Goal: Task Accomplishment & Management: Complete application form

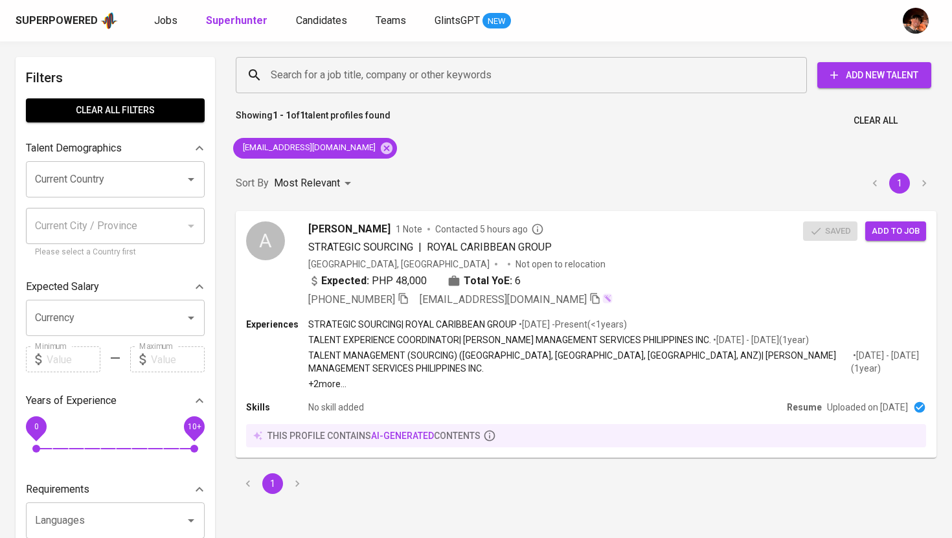
scroll to position [1, 0]
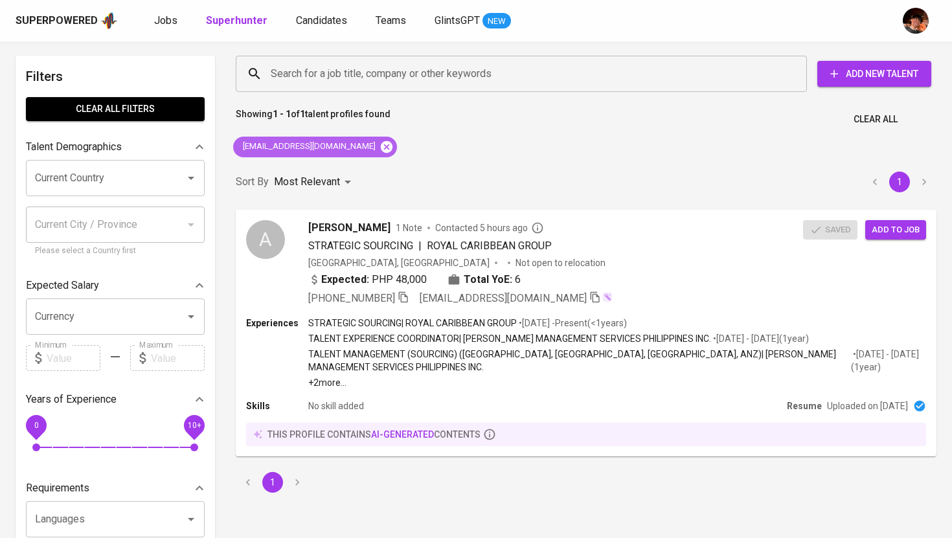
click at [381, 145] on icon at bounding box center [387, 147] width 12 height 12
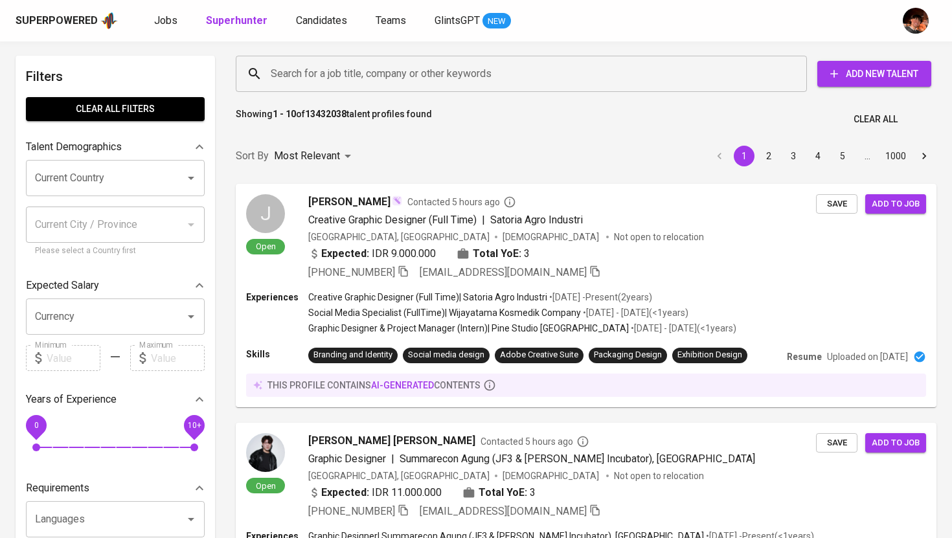
click at [304, 92] on div "Search for a job title, company or other keywords Search for a job title, compa…" at bounding box center [583, 73] width 701 height 41
click at [309, 84] on input "Search for a job title, company or other keywords" at bounding box center [524, 74] width 514 height 25
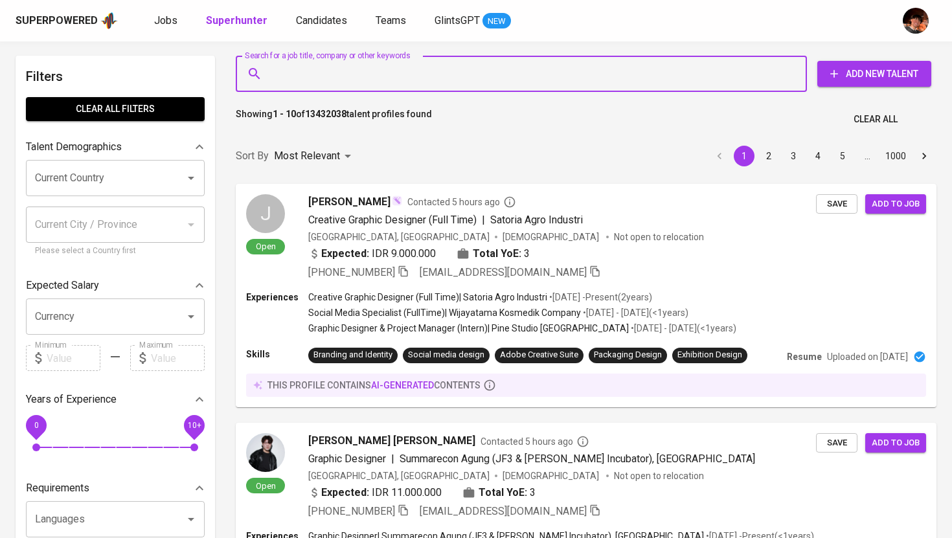
paste input "ruffamaedino@gmail.com"
type input "ruffamaedino@gmail.com"
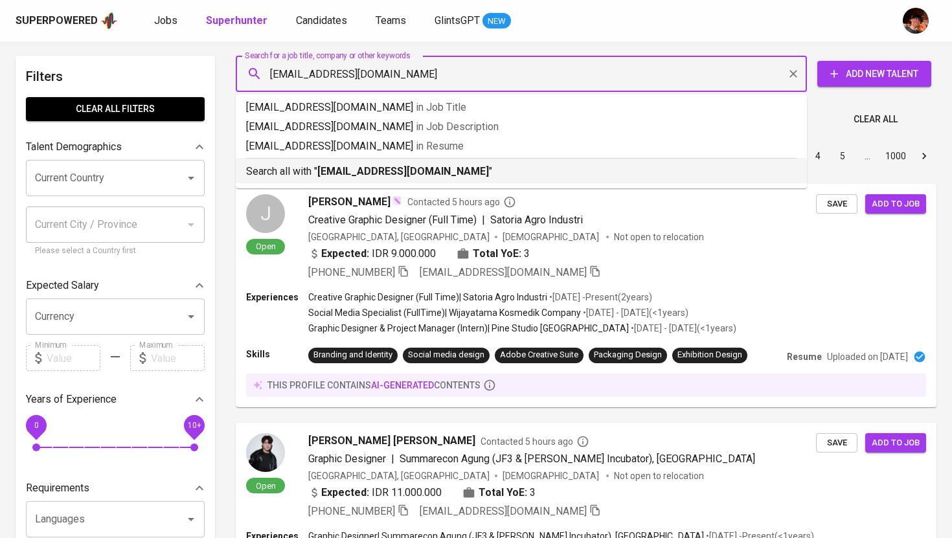
click at [309, 163] on div "Search all with " ruffamaedino@gmail.com "" at bounding box center [521, 168] width 551 height 21
click at [312, 170] on div "Sort By Most Relevant MOST_RELEVANT 1 2 3 4 5 … 1000" at bounding box center [586, 157] width 716 height 40
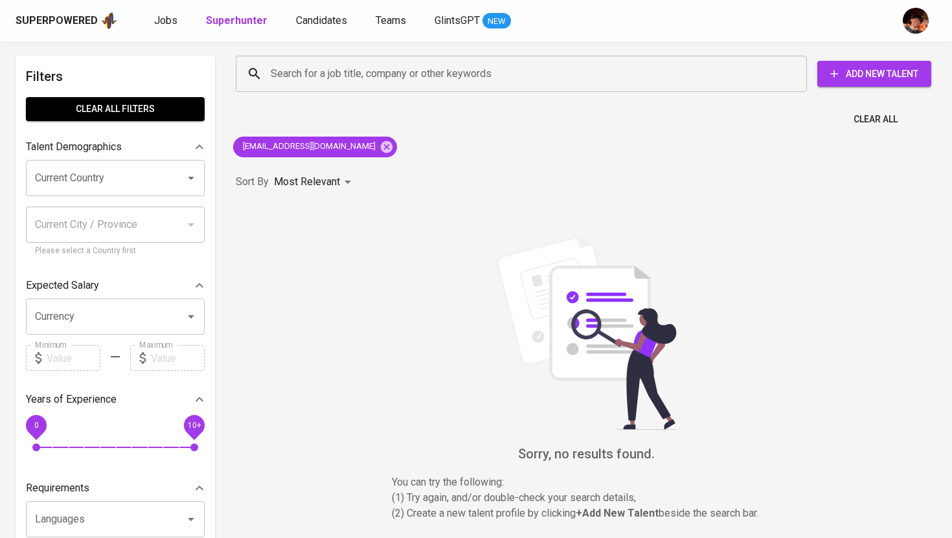
click at [849, 80] on span "Add New Talent" at bounding box center [874, 74] width 93 height 16
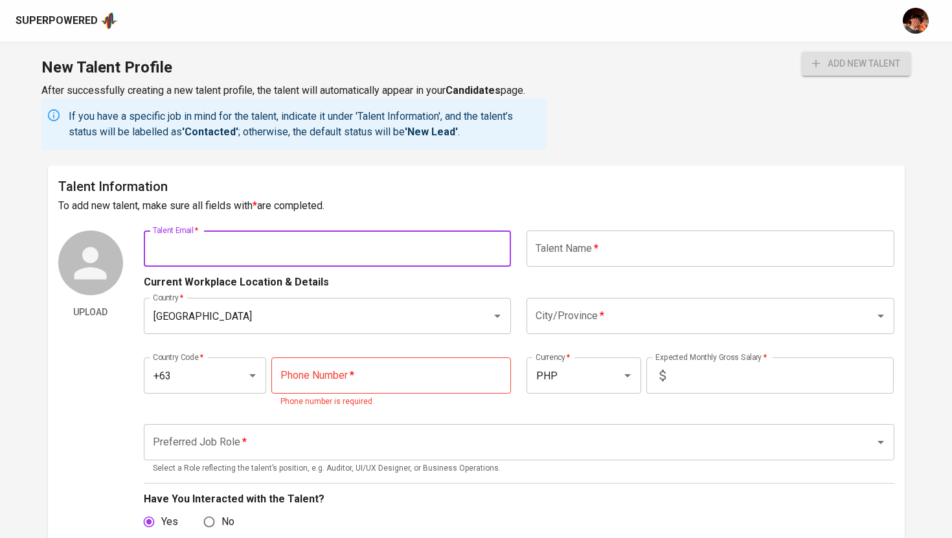
click at [446, 239] on input "text" at bounding box center [328, 249] width 368 height 36
paste input "ruffamaedino@gmail.com"
type input "ruffamaedino@gmail.com"
click at [578, 271] on div "Current Workplace Location & Details" at bounding box center [519, 278] width 751 height 23
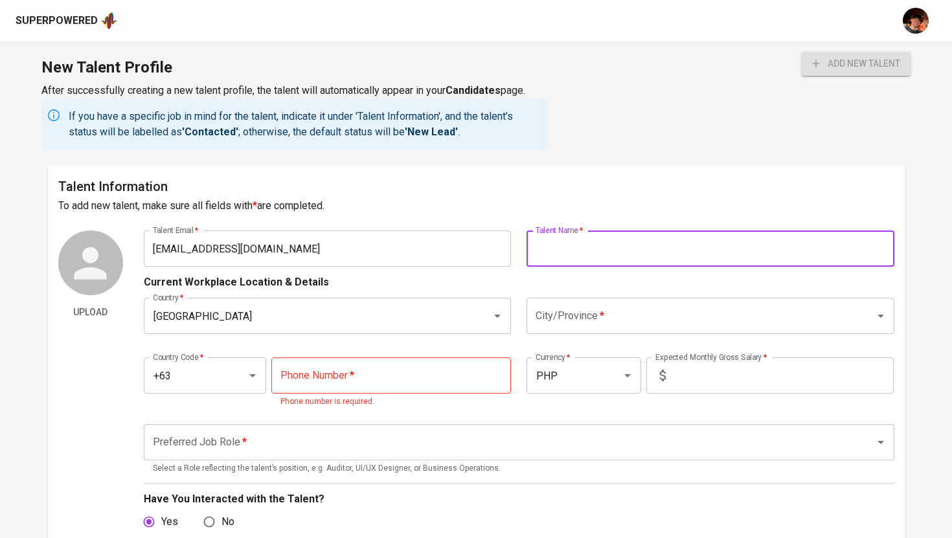
click at [578, 251] on input "text" at bounding box center [711, 249] width 368 height 36
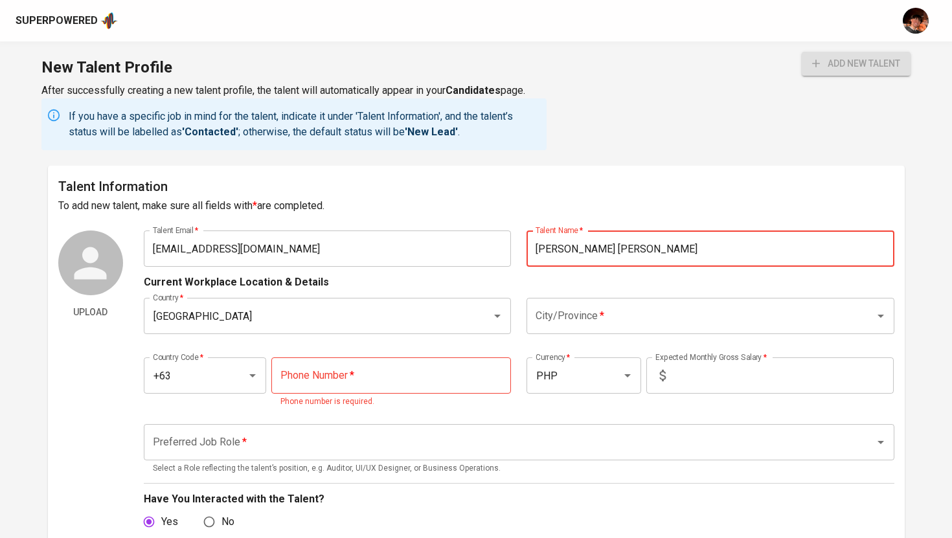
type input "Ruffa Mae B. Diño"
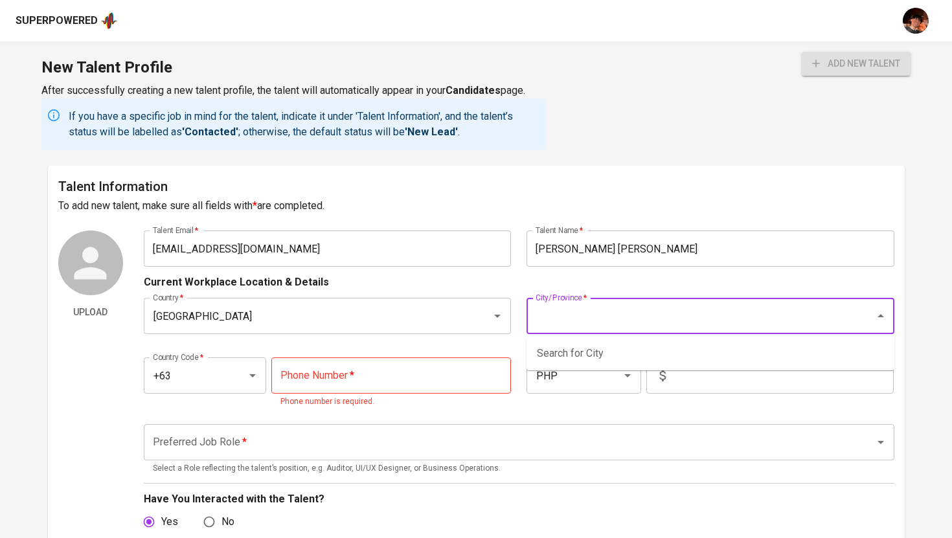
click at [597, 324] on input "City/Province   *" at bounding box center [692, 316] width 320 height 25
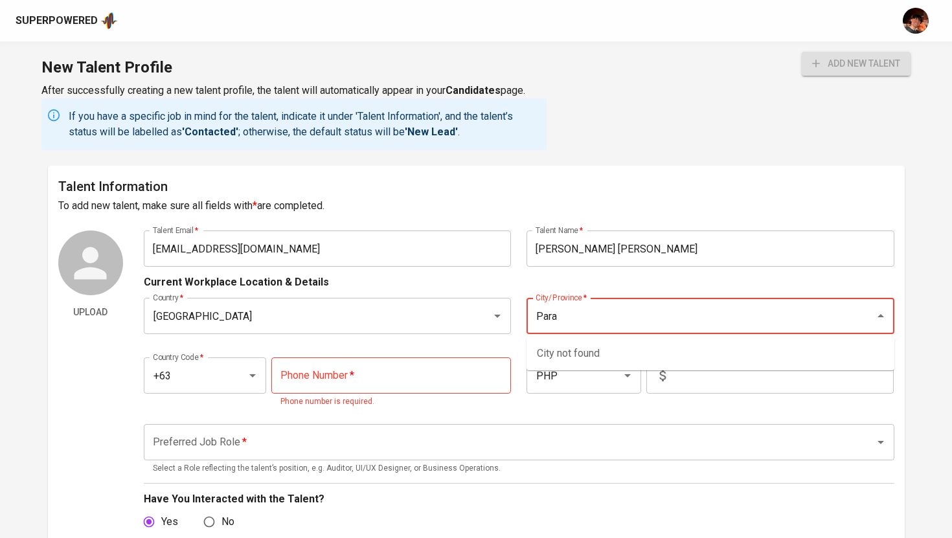
type input "Paran"
type input "A"
click at [637, 349] on li "Manila" at bounding box center [711, 353] width 368 height 23
type input "Manila"
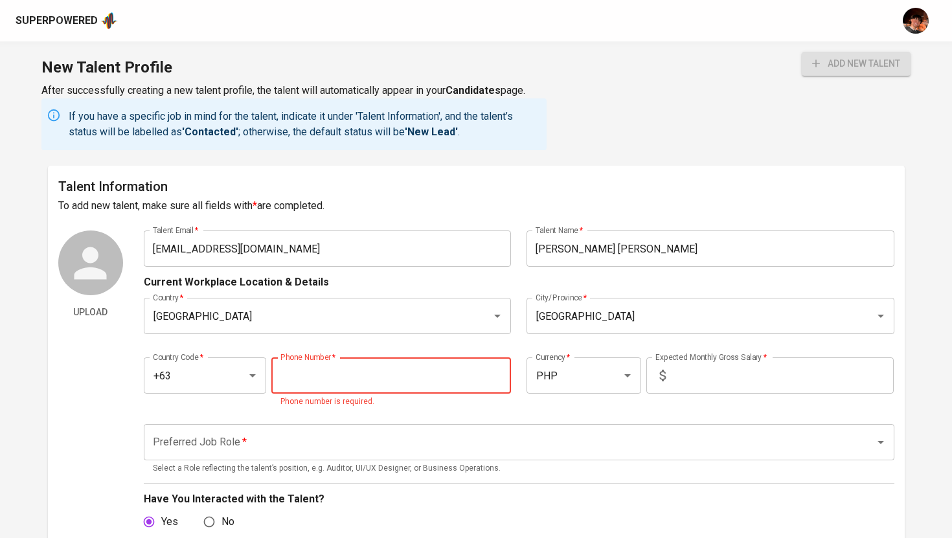
click at [313, 380] on input "tel" at bounding box center [391, 376] width 240 height 36
click at [423, 391] on input "tel" at bounding box center [391, 376] width 240 height 36
click at [423, 387] on input "tel" at bounding box center [391, 376] width 240 height 36
paste input "945-680-2459"
type input "945-680-2459"
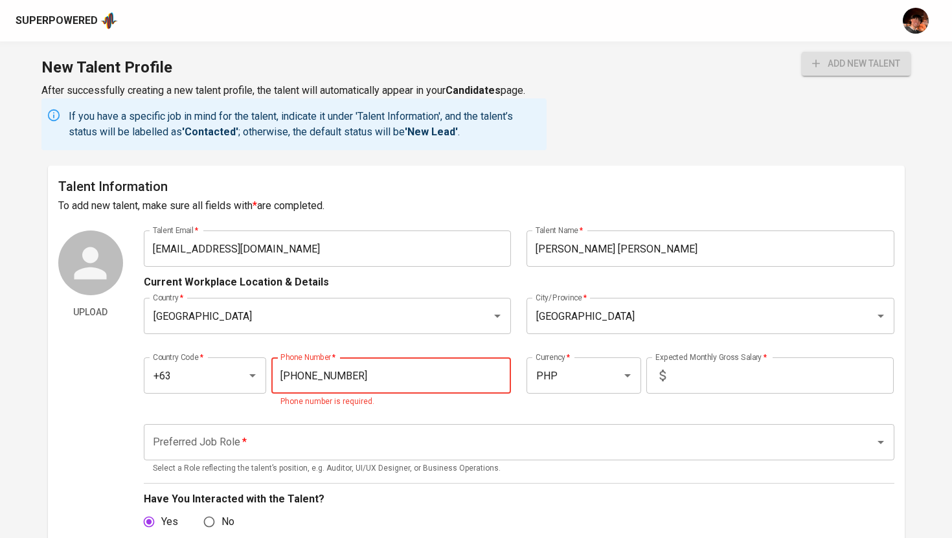
click at [745, 380] on input "text" at bounding box center [782, 376] width 223 height 36
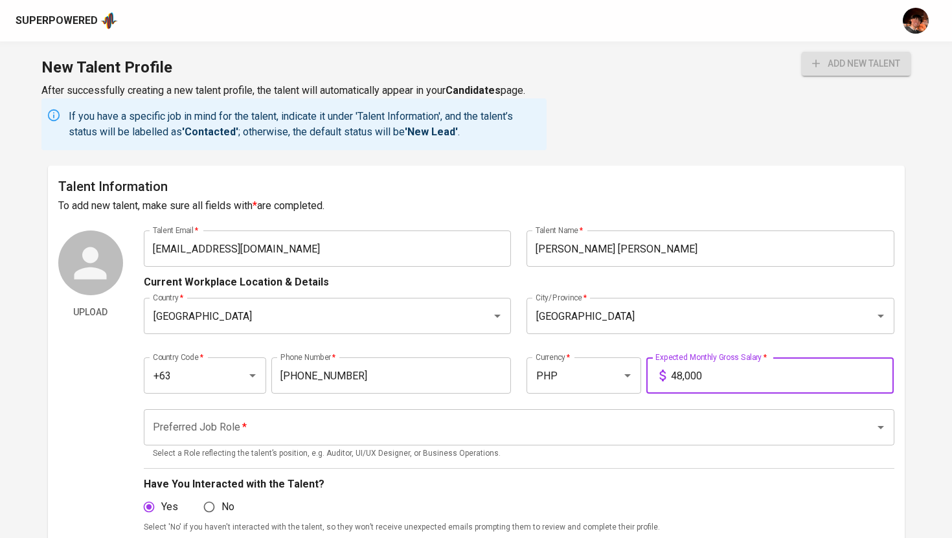
type input "48,000"
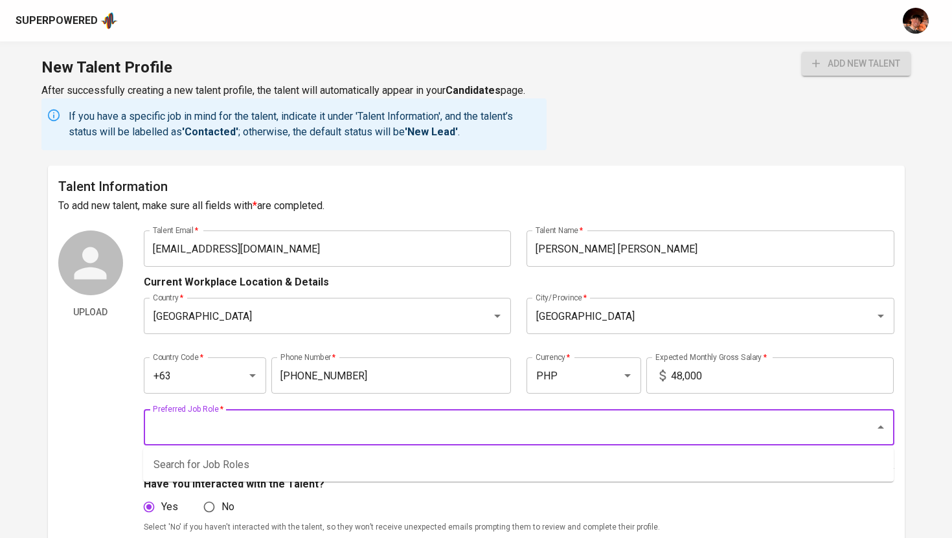
click at [674, 418] on input "Preferred Job Role   *" at bounding box center [501, 427] width 703 height 25
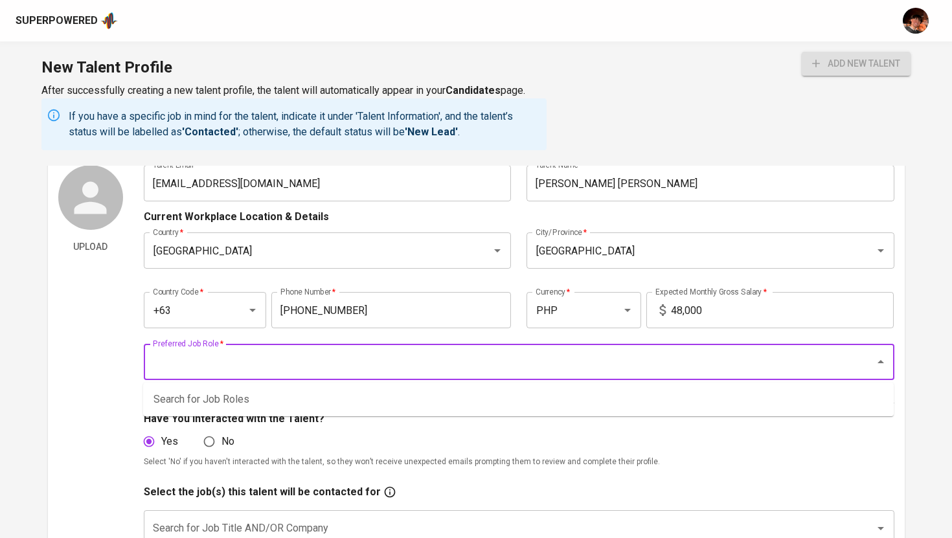
scroll to position [67, 0]
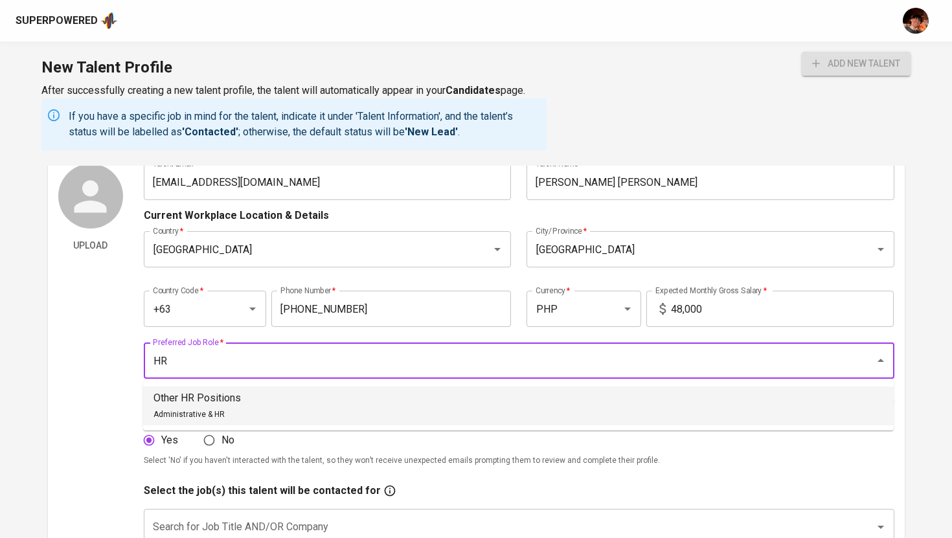
click at [406, 408] on li "Other HR Positions Administrative & HR" at bounding box center [518, 406] width 751 height 39
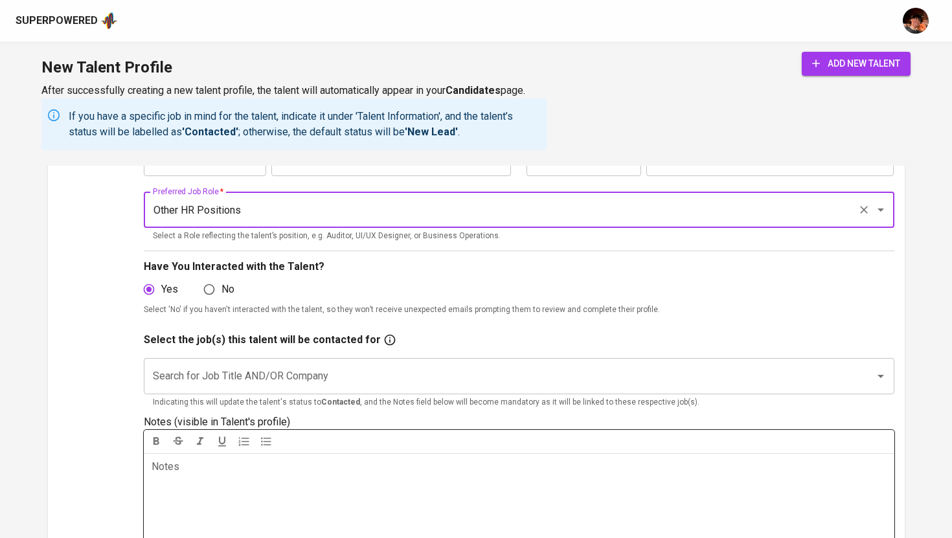
scroll to position [225, 0]
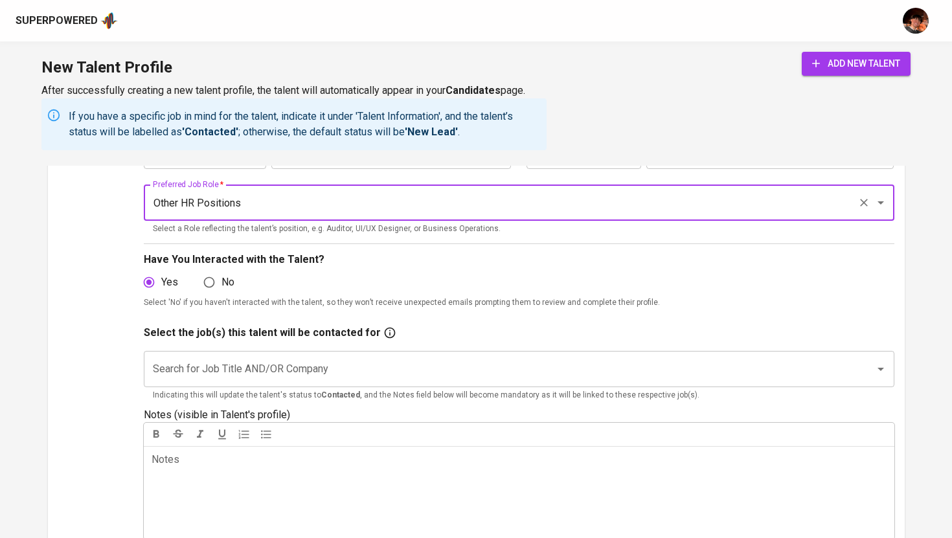
type input "Other HR Positions"
click at [378, 374] on input "Search for Job Title AND/OR Company" at bounding box center [501, 369] width 703 height 25
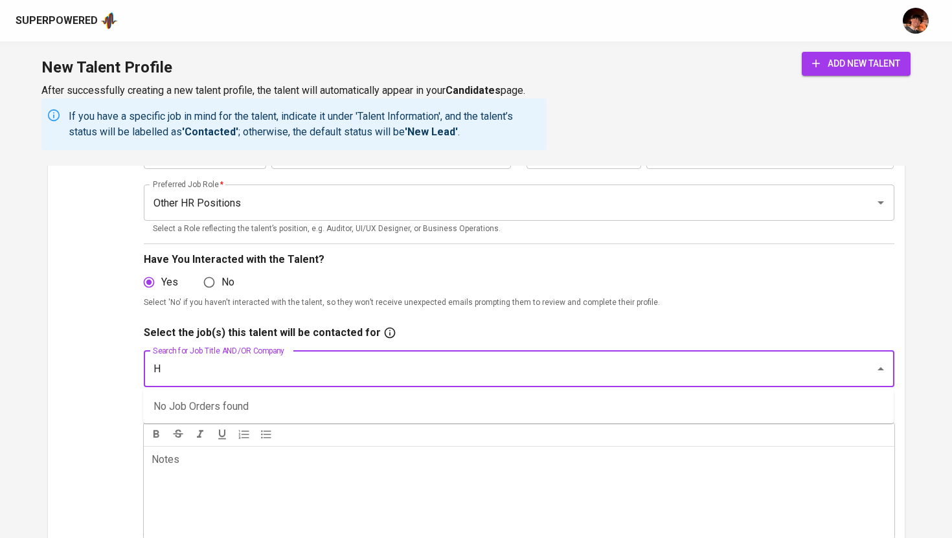
type input "HR"
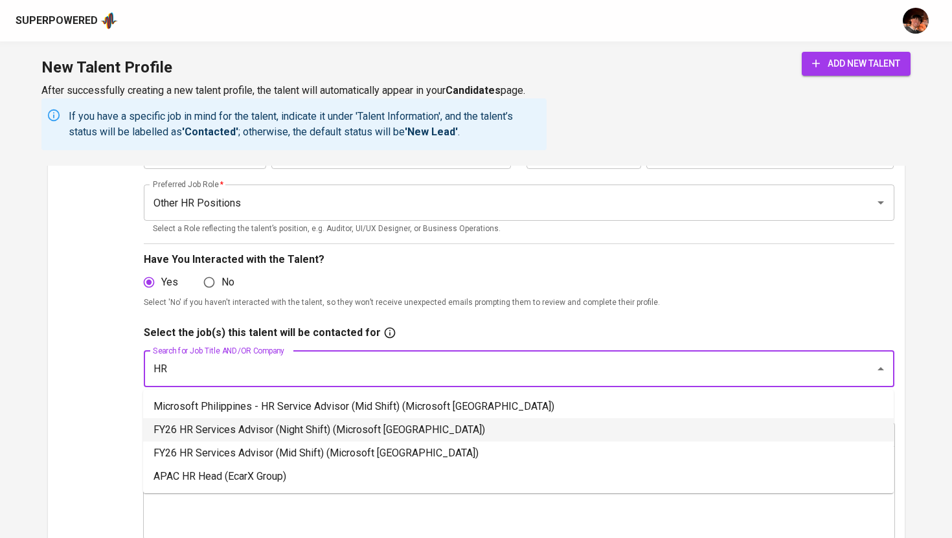
click at [332, 429] on li "FY26 HR Services Advisor (Night Shift) (Microsoft Philippines)" at bounding box center [518, 429] width 751 height 23
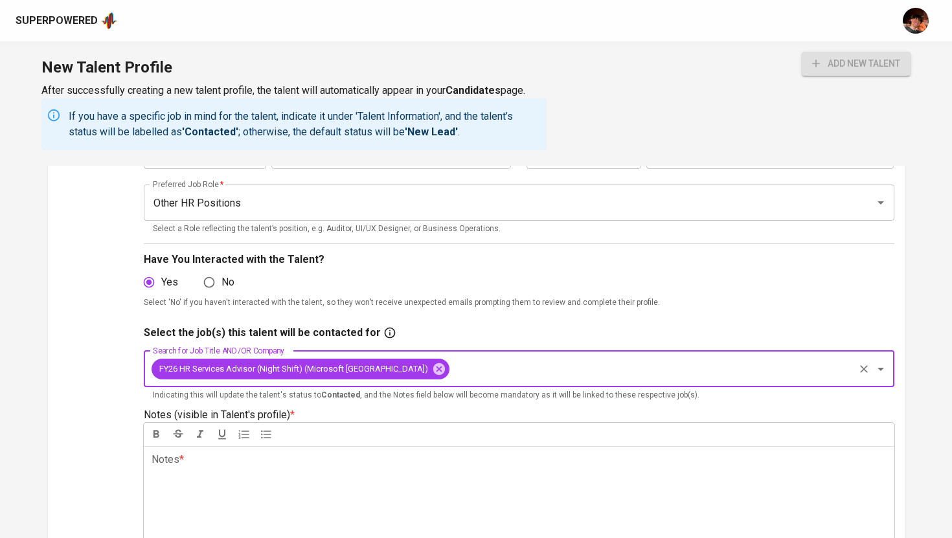
click at [324, 479] on div "Notes * ﻿" at bounding box center [519, 492] width 751 height 93
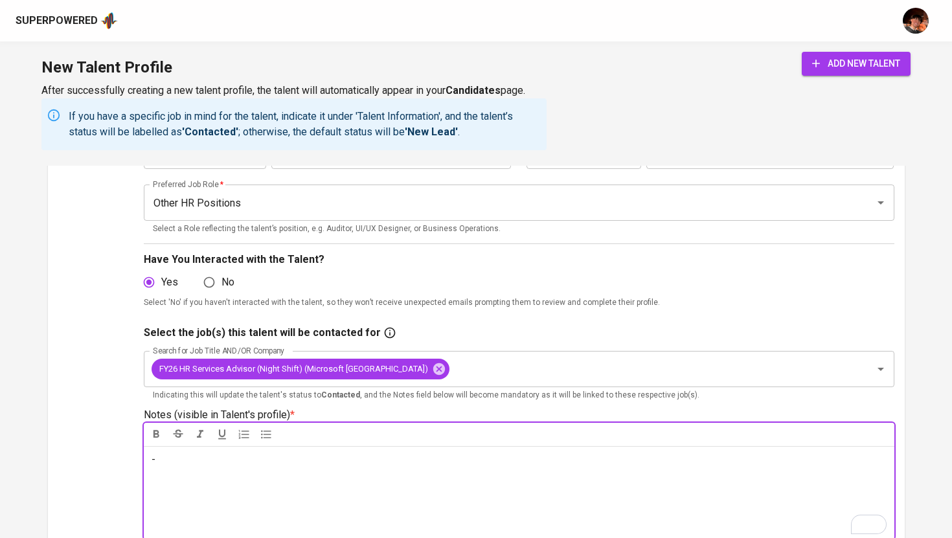
click at [846, 61] on span "add new talent" at bounding box center [856, 64] width 88 height 16
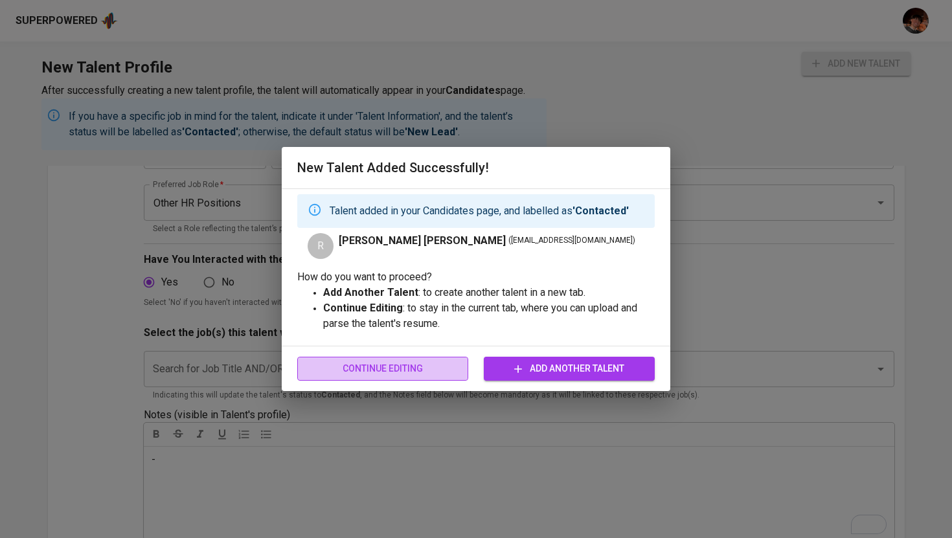
click at [381, 375] on span "Continue Editing" at bounding box center [383, 369] width 150 height 16
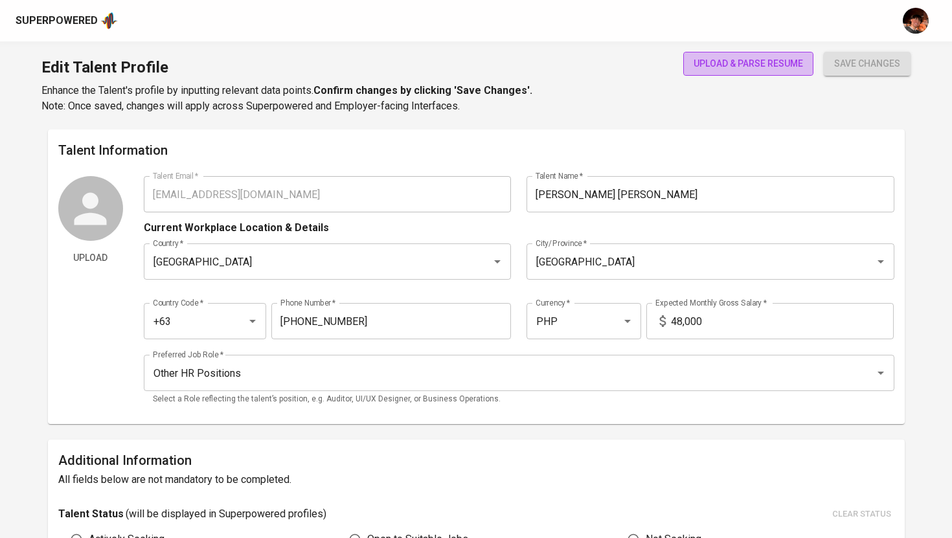
click at [756, 61] on span "upload & parse resume" at bounding box center [748, 64] width 109 height 16
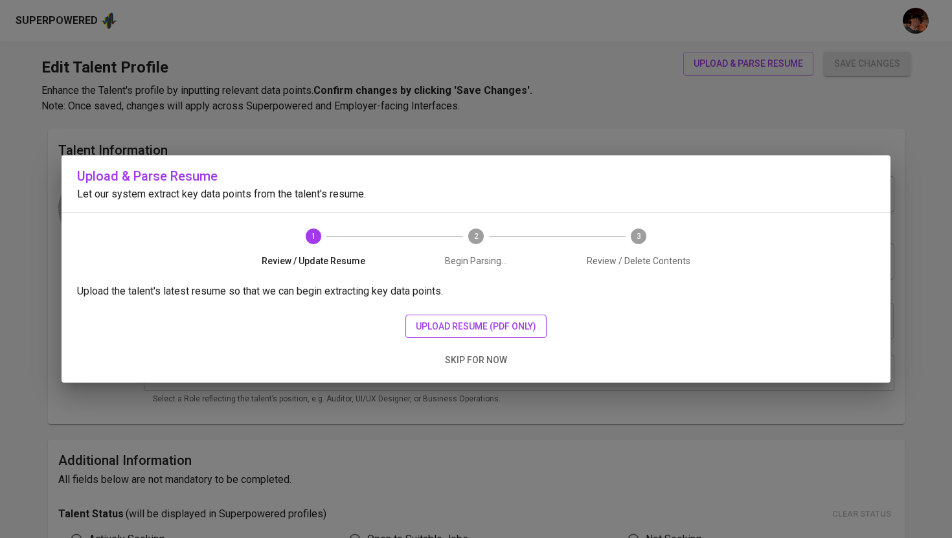
click at [523, 315] on button "upload resume (pdf only)" at bounding box center [475, 327] width 141 height 24
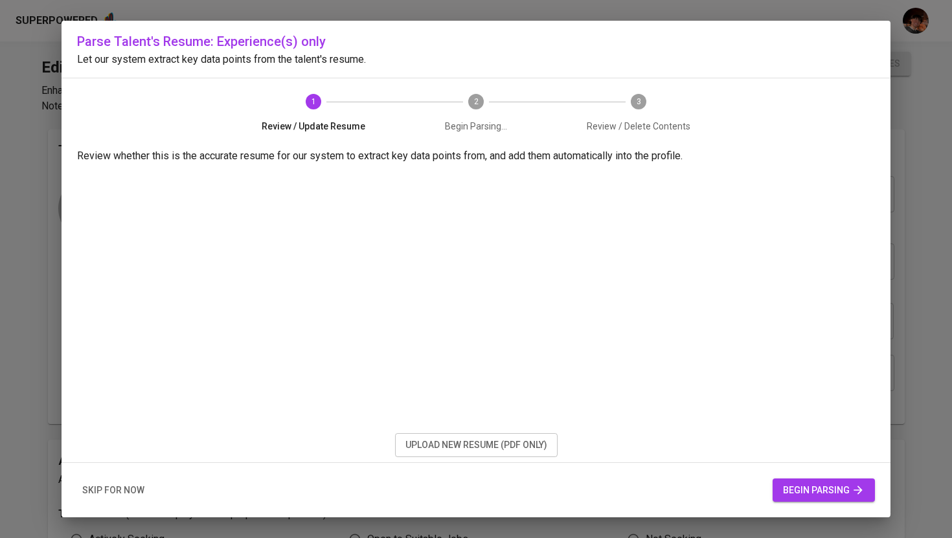
click at [797, 488] on span "begin parsing" at bounding box center [824, 491] width 82 height 16
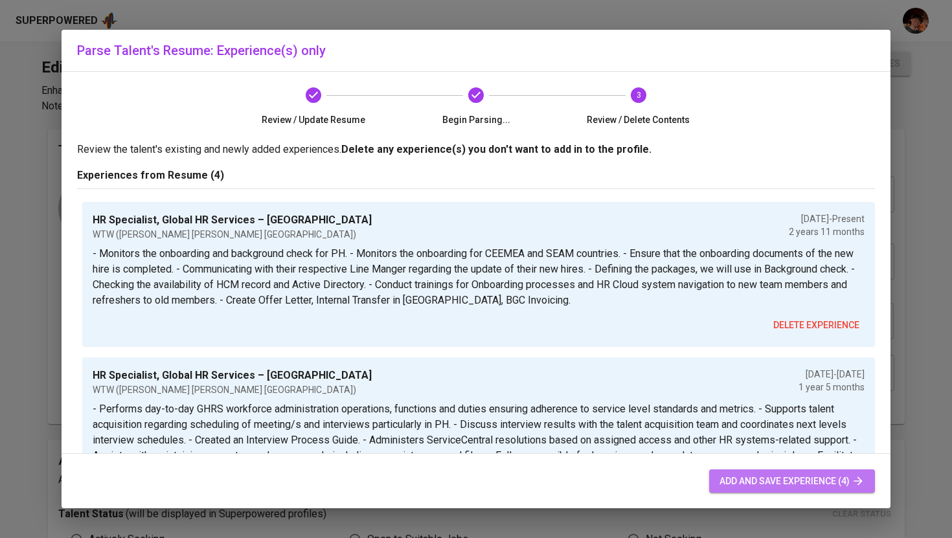
click at [797, 486] on span "add and save experience (4)" at bounding box center [792, 481] width 145 height 16
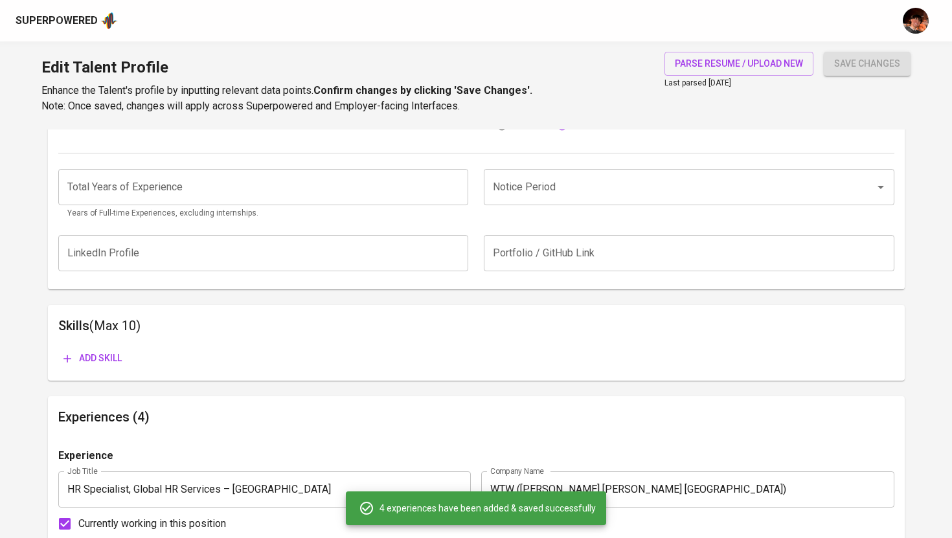
scroll to position [494, 0]
click at [331, 187] on input "number" at bounding box center [263, 186] width 411 height 36
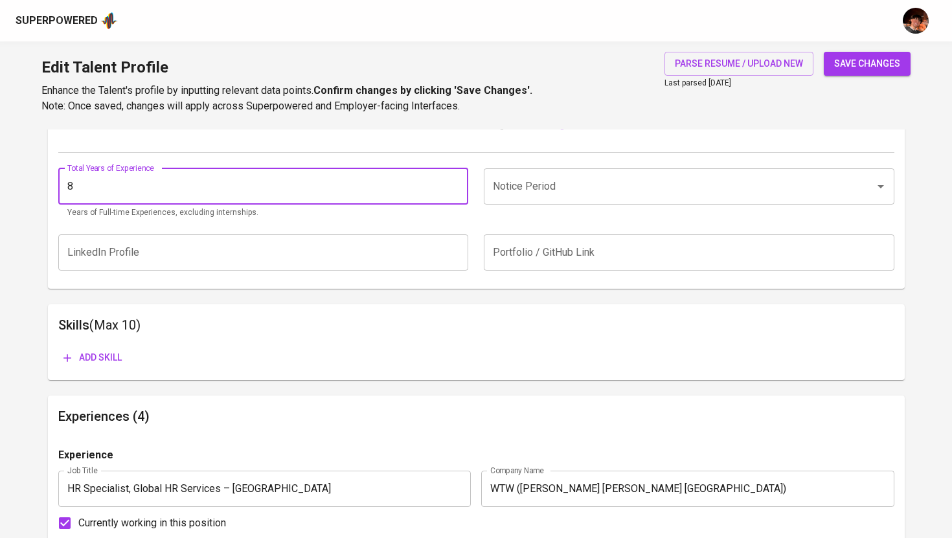
type input "8"
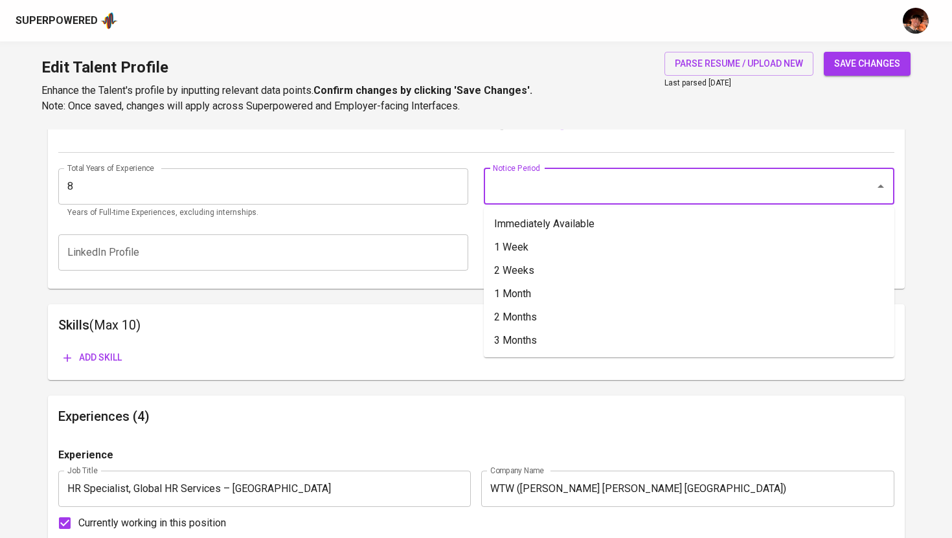
click at [526, 185] on input "Notice Period" at bounding box center [671, 186] width 363 height 25
click at [523, 291] on li "1 Month" at bounding box center [689, 293] width 411 height 23
type input "1 Month"
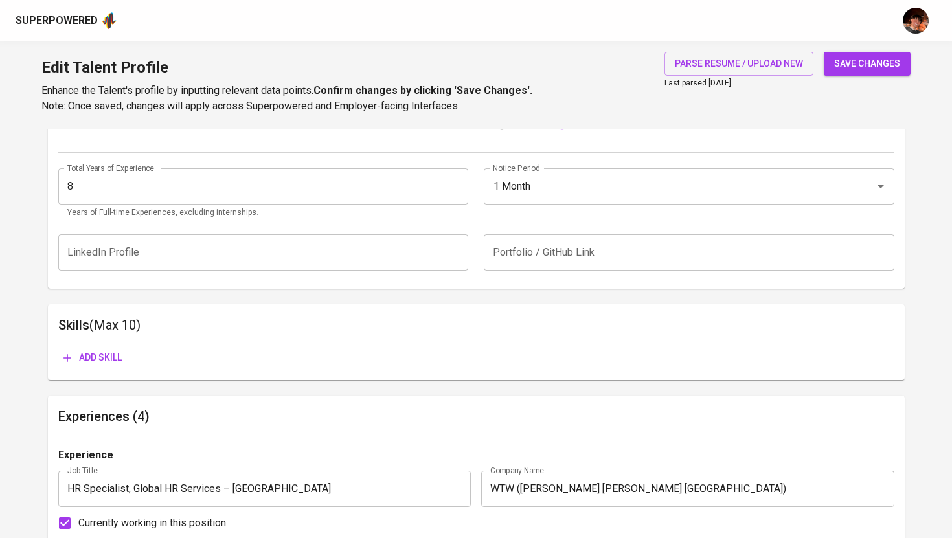
click at [854, 64] on span "save changes" at bounding box center [867, 64] width 66 height 16
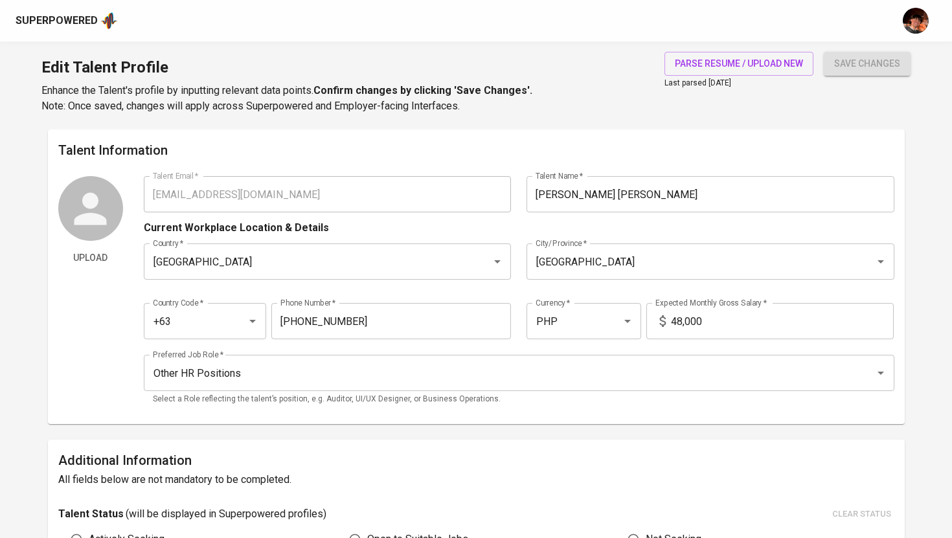
click at [56, 14] on div "Superpowered" at bounding box center [57, 21] width 82 height 15
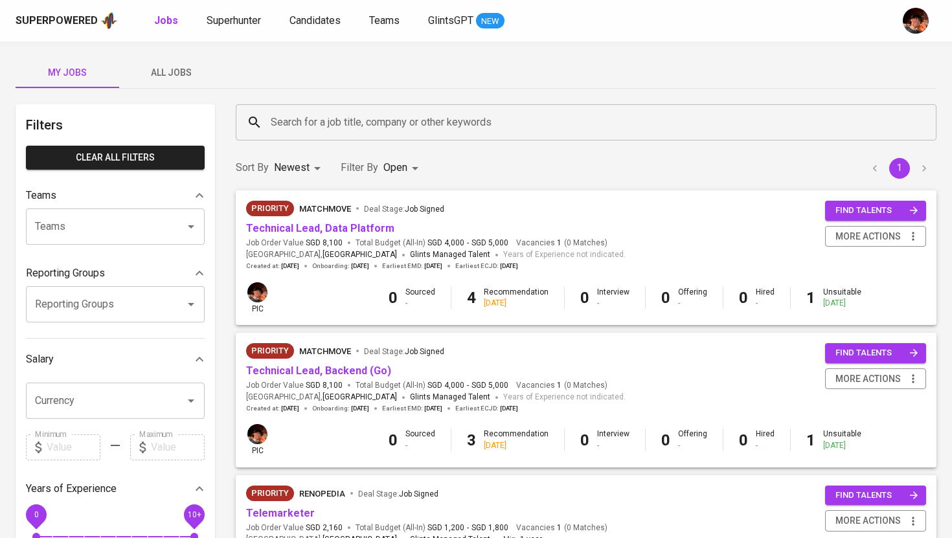
click at [343, 131] on input "Search for a job title, company or other keywords" at bounding box center [589, 122] width 644 height 25
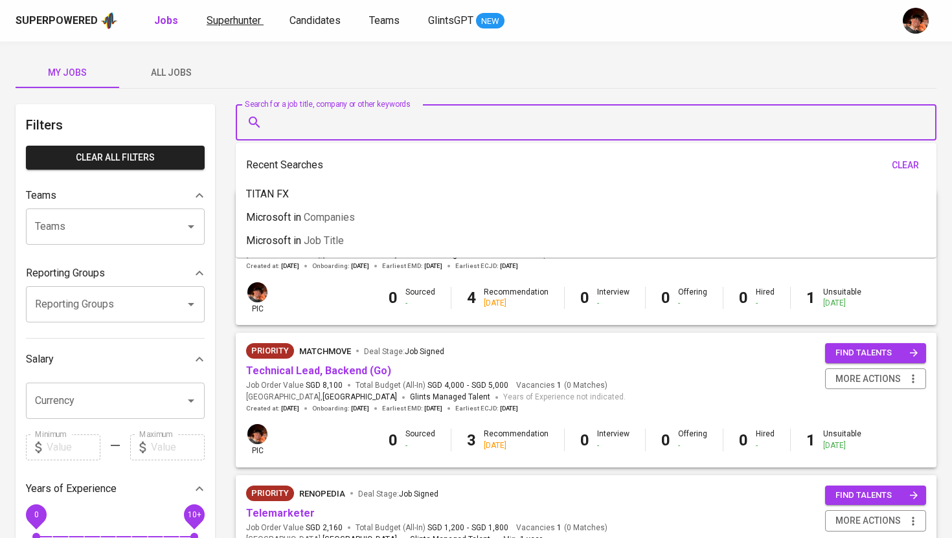
click at [241, 20] on span "Superhunter" at bounding box center [234, 20] width 54 height 12
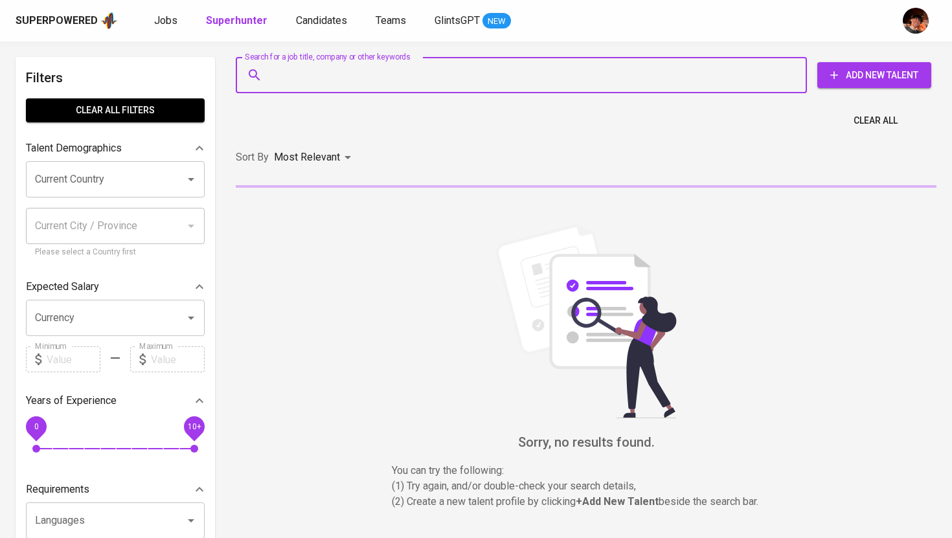
click at [341, 76] on input "Search for a job title, company or other keywords" at bounding box center [524, 75] width 514 height 25
paste input "ruffamaedino@gmail.com"
type input "ruffamaedino@gmail.com"
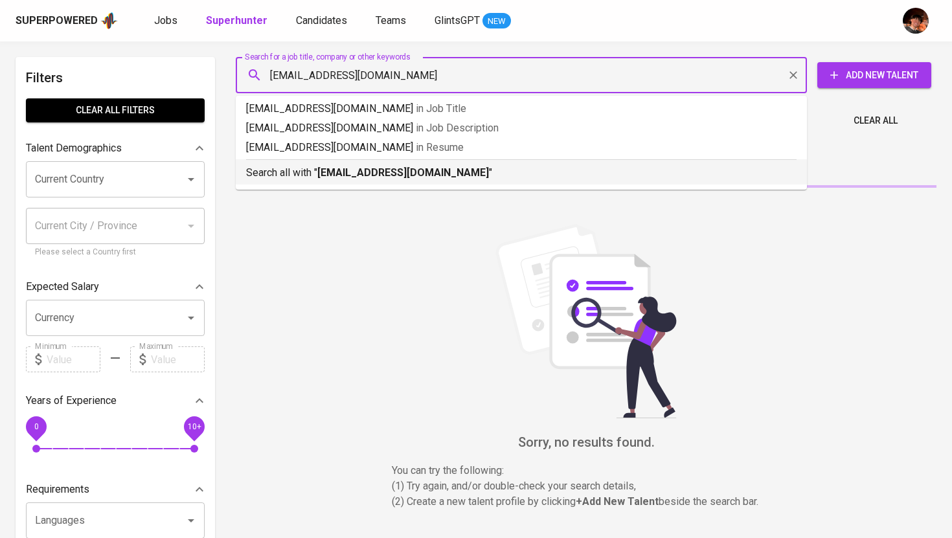
click at [354, 170] on b "ruffamaedino@gmail.com" at bounding box center [403, 172] width 172 height 12
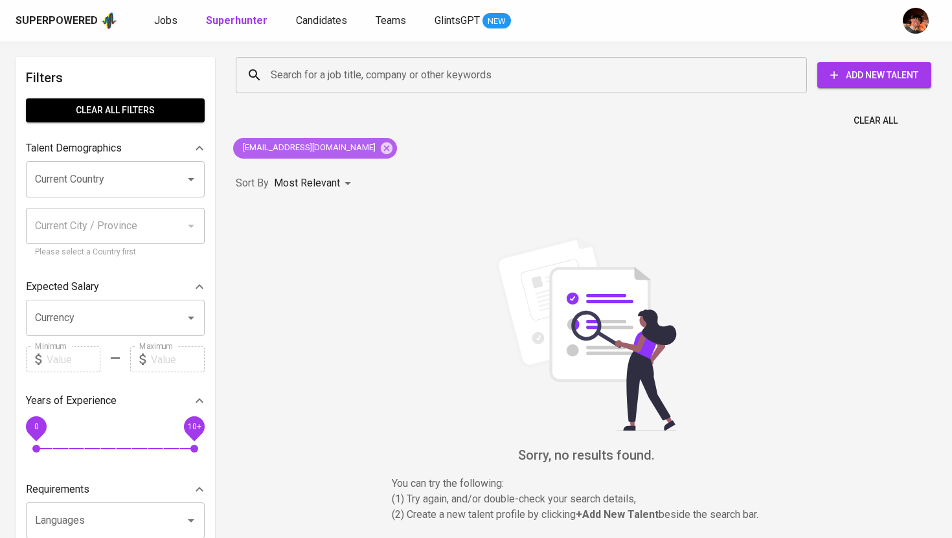
click at [359, 151] on div "ruffamaedino@gmail.com" at bounding box center [315, 148] width 164 height 21
click at [380, 150] on icon at bounding box center [387, 148] width 14 height 14
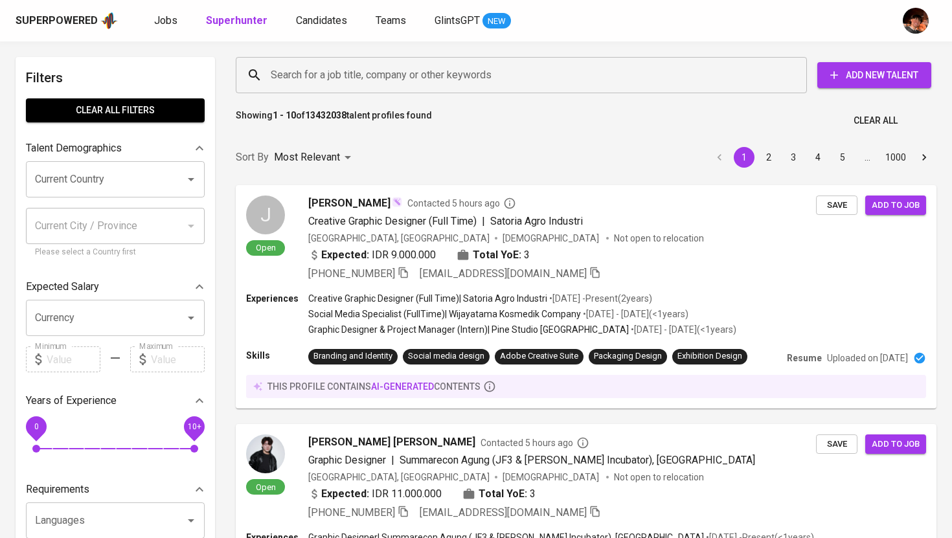
click at [347, 77] on input "Search for a job title, company or other keywords" at bounding box center [524, 75] width 514 height 25
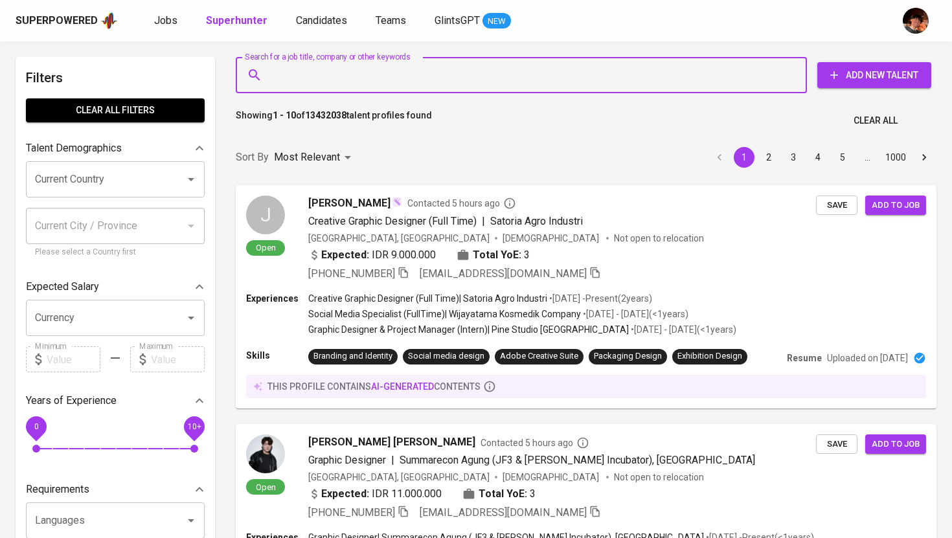
paste input "ruffamaedino@gmail.com"
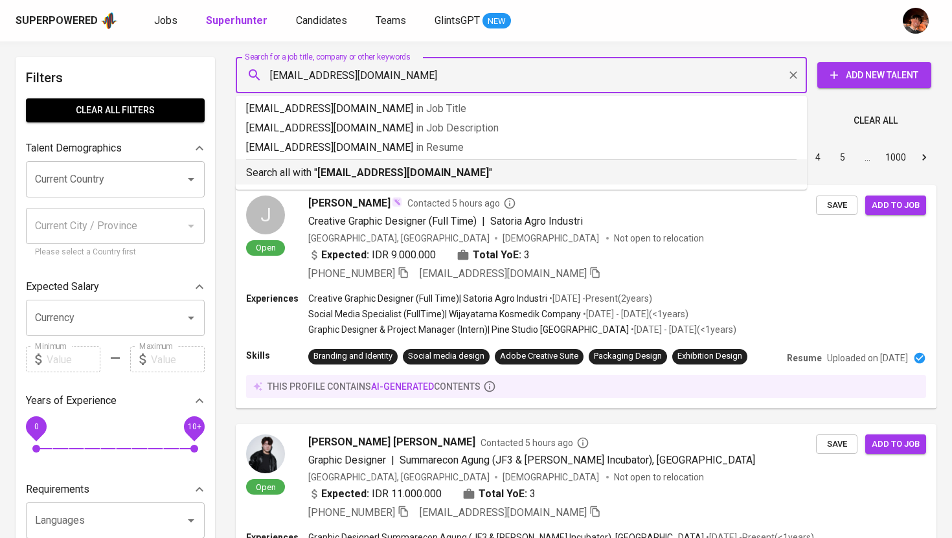
type input "ruffamaedino@gmail.com"
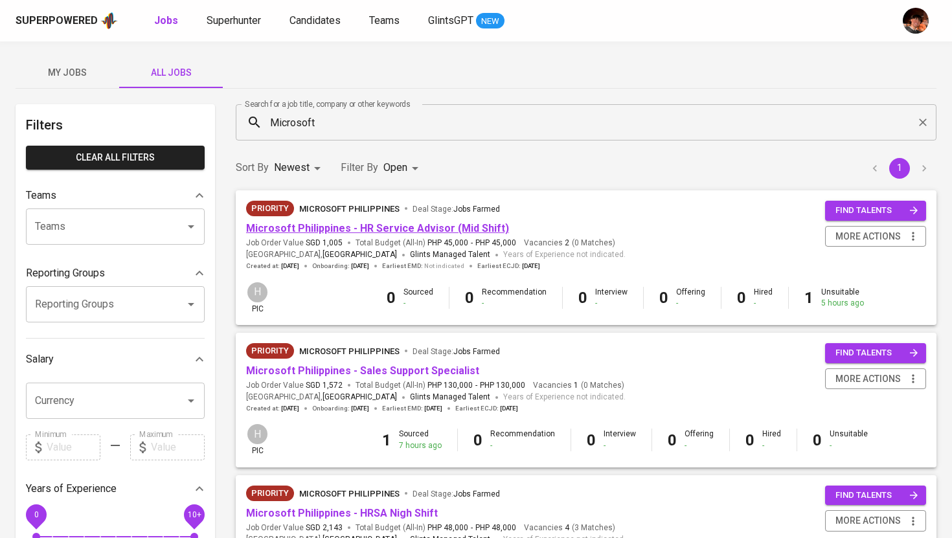
click at [349, 226] on link "Microsoft Philippines - HR Service Advisor (Mid Shift)" at bounding box center [377, 228] width 263 height 12
